Goal: Obtain resource: Obtain resource

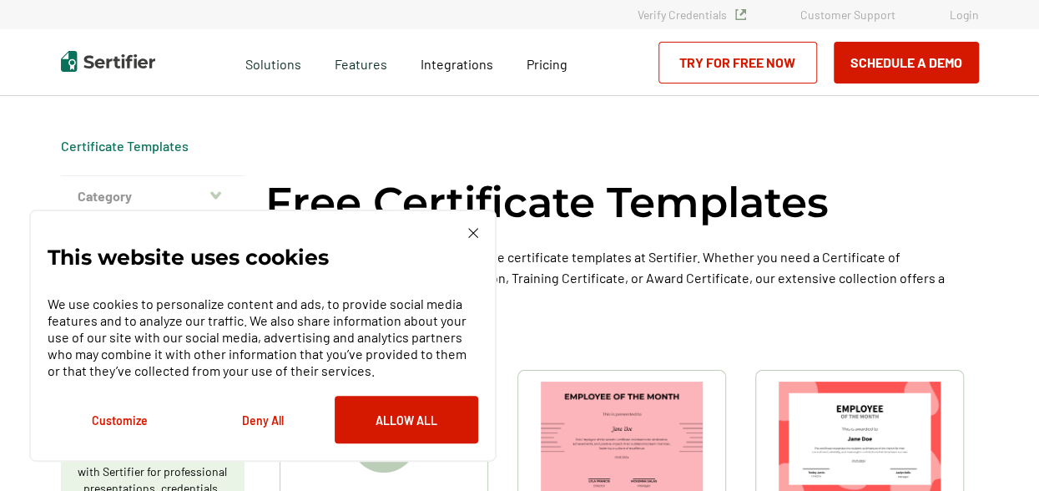
click at [472, 235] on img at bounding box center [473, 233] width 10 height 10
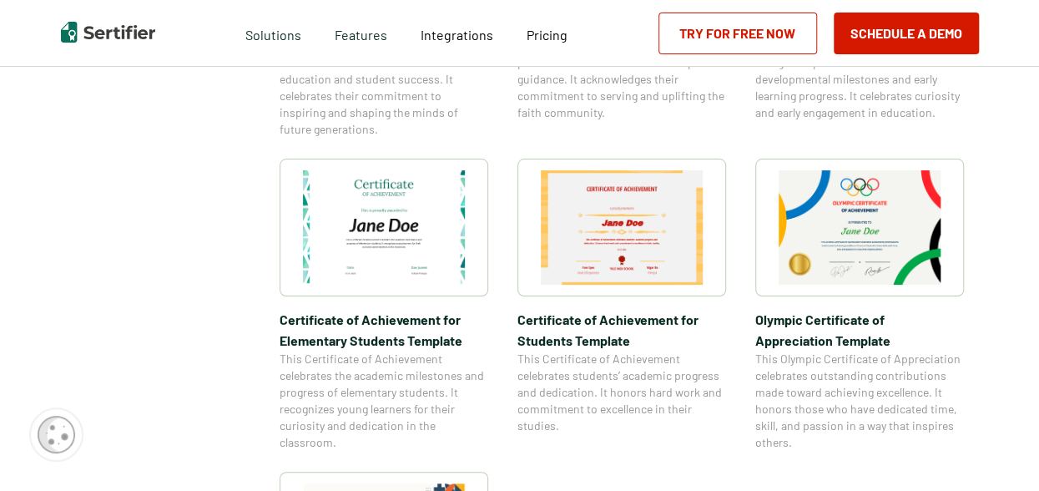
scroll to position [1126, 0]
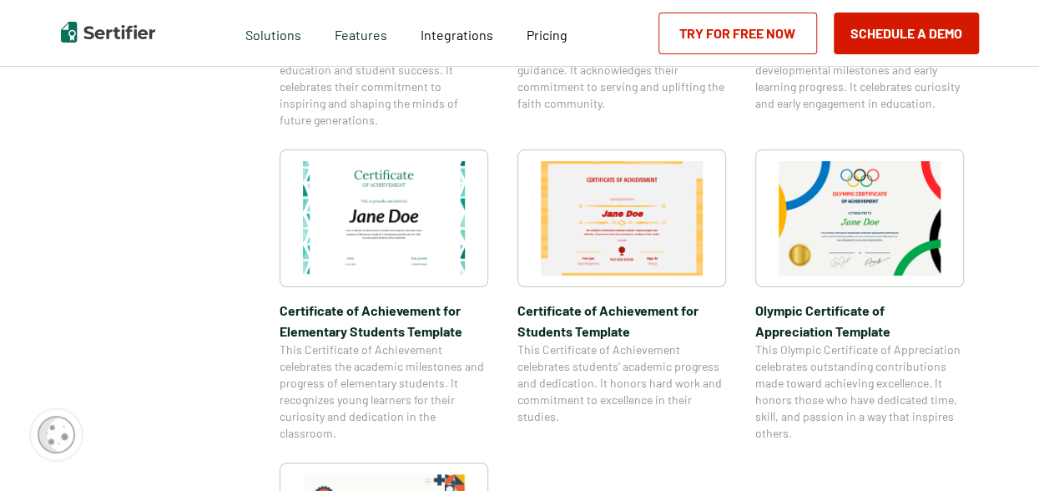
click at [372, 189] on img at bounding box center [384, 218] width 162 height 114
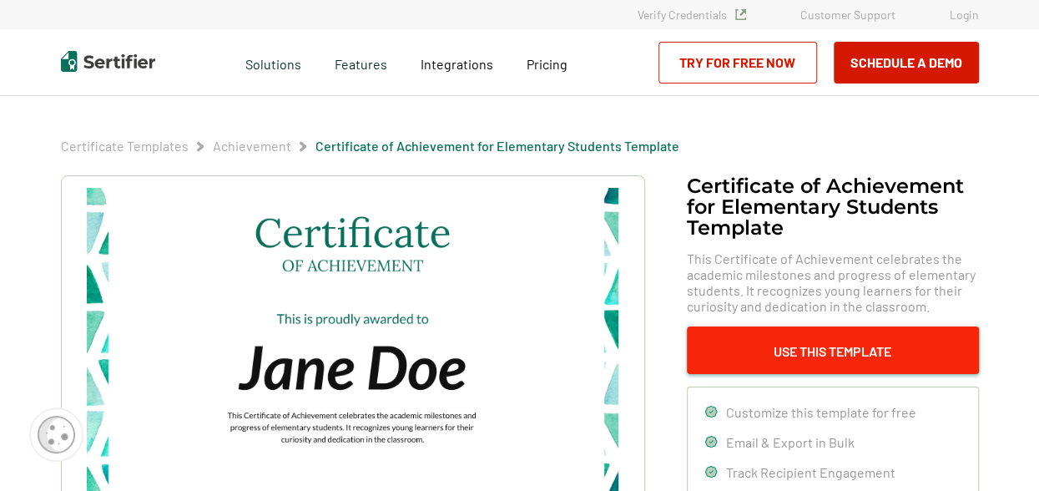
click at [883, 358] on button "Use This Template" at bounding box center [833, 350] width 292 height 48
